Goal: Navigation & Orientation: Go to known website

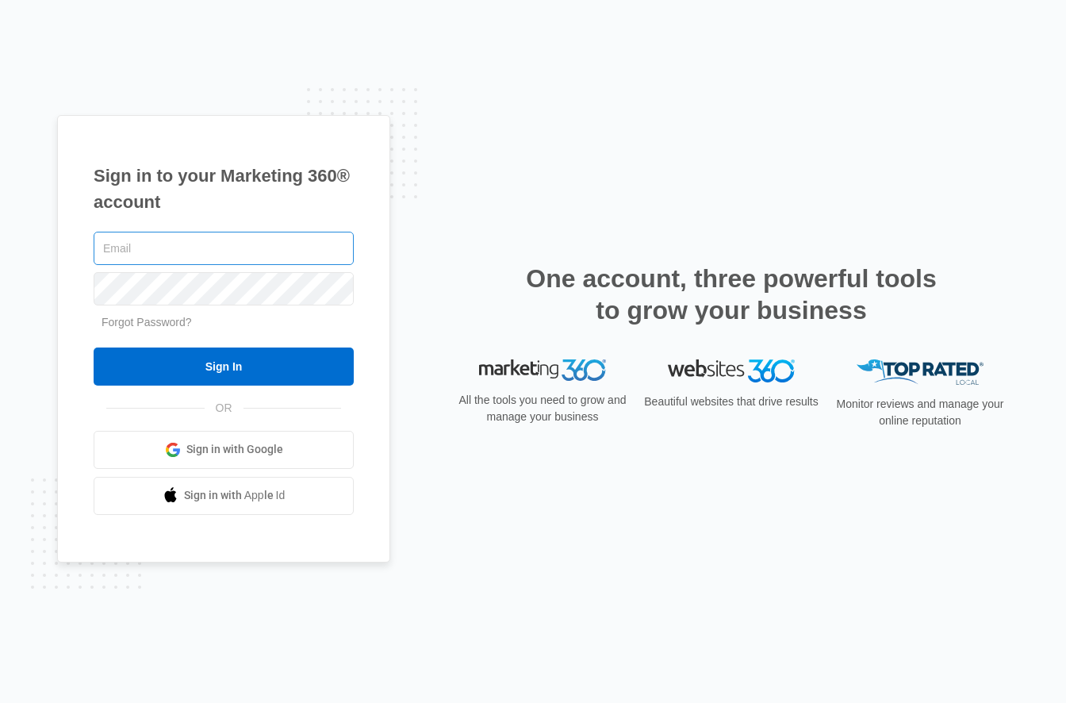
click at [201, 251] on input "text" at bounding box center [224, 248] width 260 height 33
click at [226, 242] on input "text" at bounding box center [224, 248] width 260 height 33
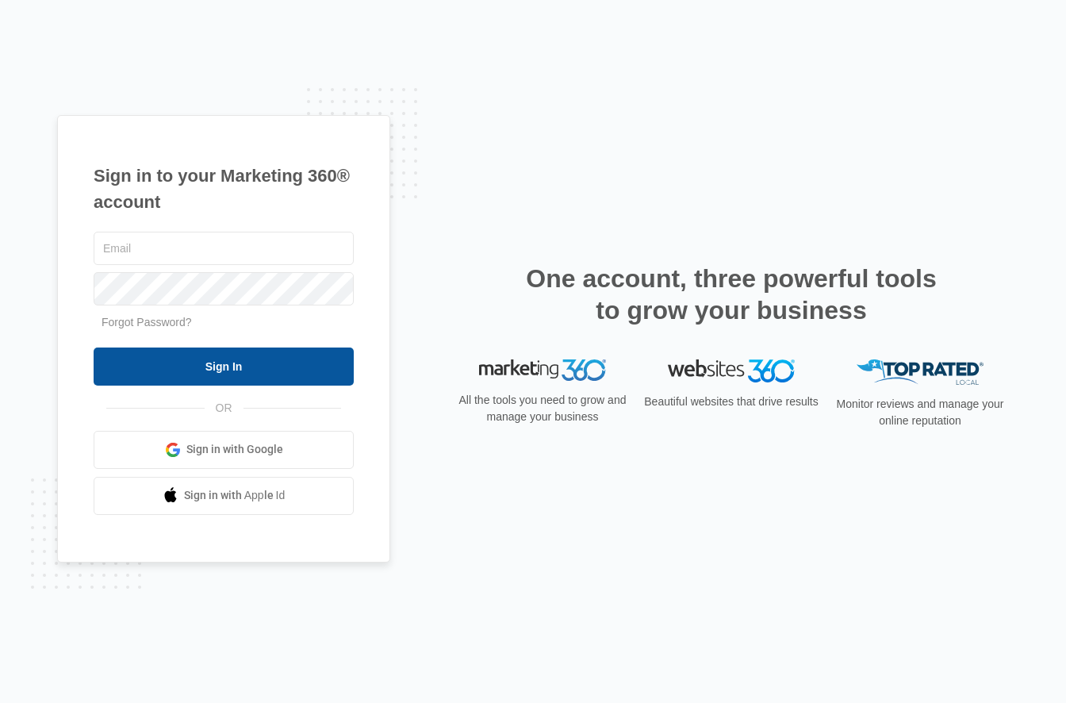
click at [250, 368] on input "Sign In" at bounding box center [224, 366] width 260 height 38
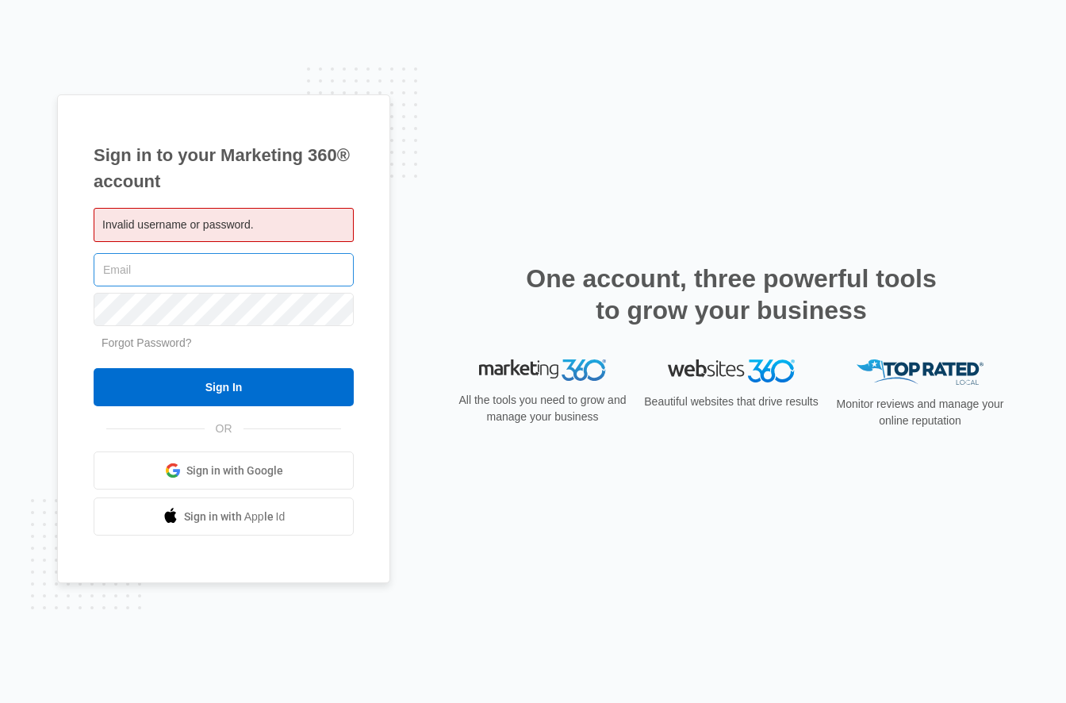
click at [213, 280] on input "text" at bounding box center [224, 269] width 260 height 33
click at [207, 220] on span "Invalid username or password." at bounding box center [177, 224] width 151 height 13
click at [268, 469] on span "Sign in with Google" at bounding box center [234, 470] width 97 height 17
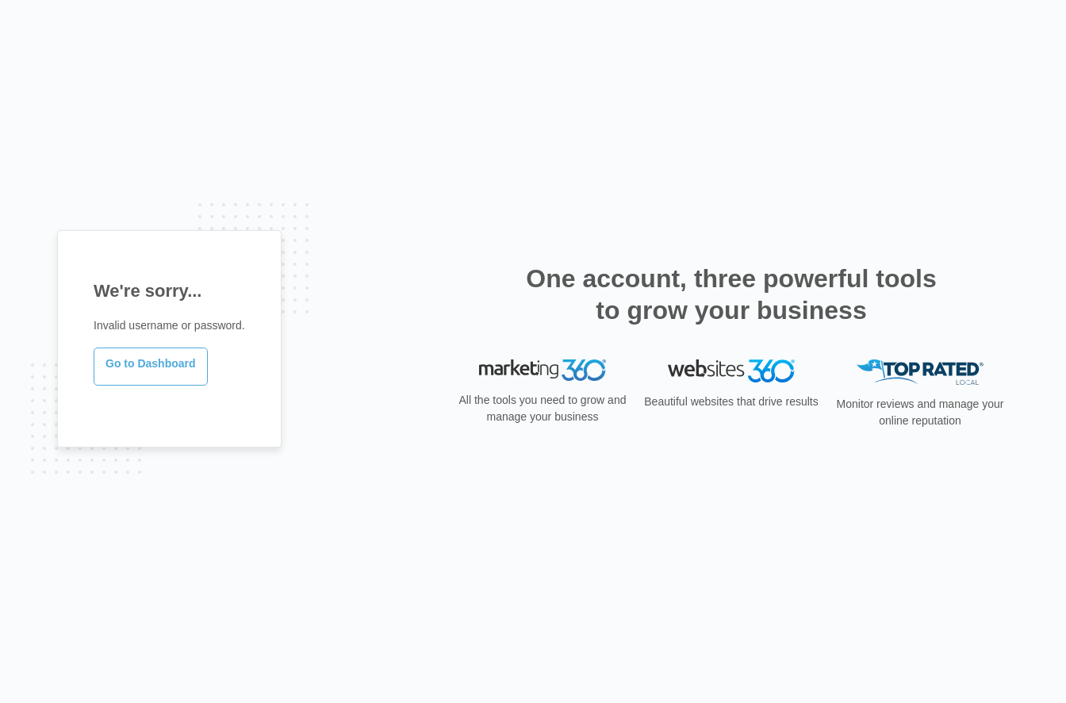
click at [138, 368] on link "Go to Dashboard" at bounding box center [151, 366] width 114 height 38
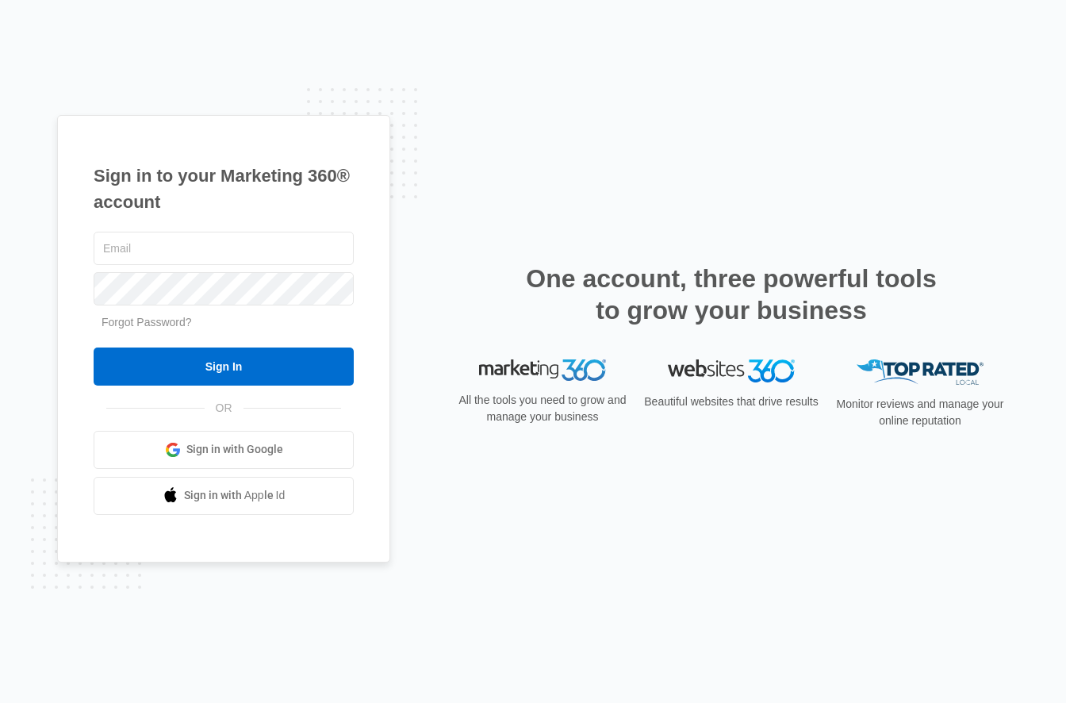
click at [213, 270] on div at bounding box center [224, 288] width 260 height 40
click at [220, 264] on input "text" at bounding box center [224, 248] width 260 height 33
